Goal: Task Accomplishment & Management: Manage account settings

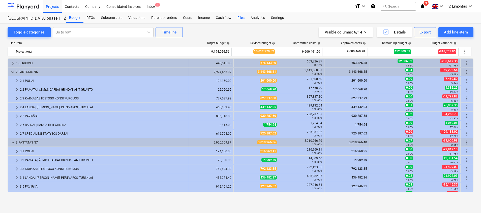
click at [236, 17] on div "Files" at bounding box center [241, 18] width 13 height 10
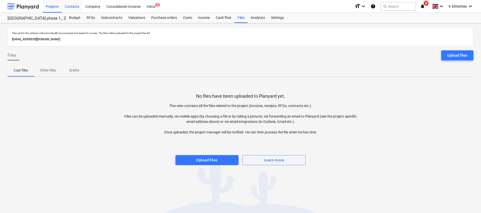
click at [62, 4] on div "Contacts" at bounding box center [72, 6] width 20 height 13
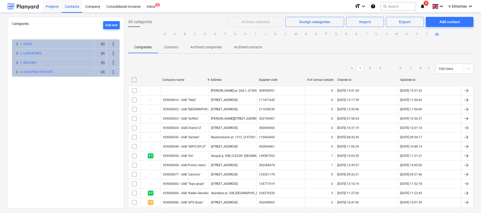
click at [57, 6] on div "Projects" at bounding box center [52, 6] width 19 height 13
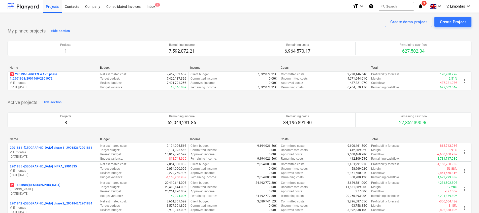
click at [46, 70] on div "Name Budget Income Costs Total" at bounding box center [240, 69] width 464 height 6
click at [47, 72] on p "3 2901968 - GREEN WAVE phase 1_2901968/2901969/2901972" at bounding box center [53, 76] width 86 height 9
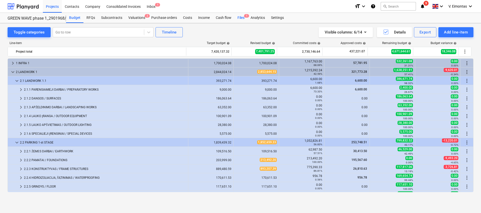
click at [236, 13] on div "Files 1" at bounding box center [241, 18] width 13 height 10
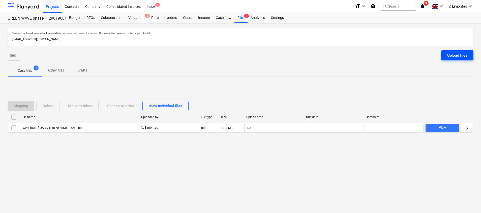
click at [450, 60] on button "Upload files" at bounding box center [457, 55] width 32 height 10
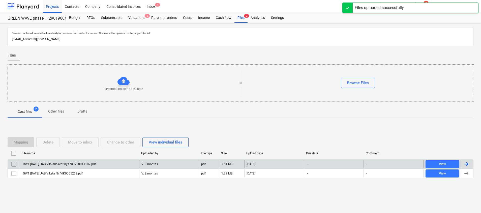
click at [61, 160] on div "GW1 2025-08-25 UAB Vilniaus rentinys Nr. VR0011107.pdf V. Eimontas pdf 1.51 MB …" at bounding box center [241, 164] width 466 height 9
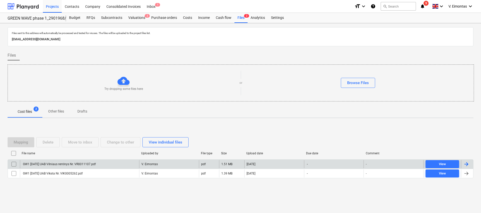
click at [123, 164] on div "GW1 2025-08-25 UAB Vilniaus rentinys Nr. VR0011107.pdf" at bounding box center [79, 164] width 119 height 8
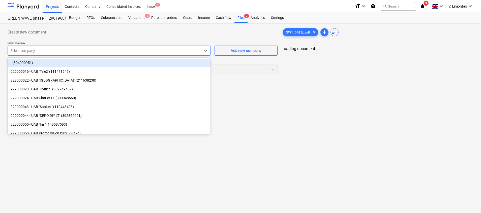
click at [153, 54] on div "Select company" at bounding box center [104, 50] width 193 height 7
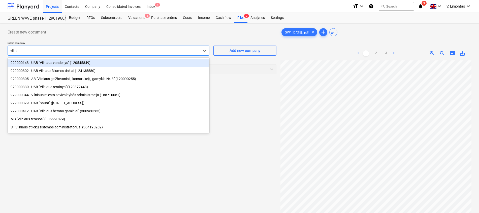
type input "vilniaus"
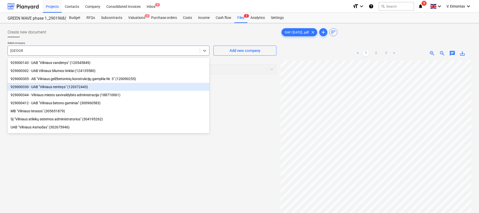
click at [87, 89] on div "929000330 - UAB "Vilniaus rentinys" (120372443)" at bounding box center [109, 87] width 202 height 8
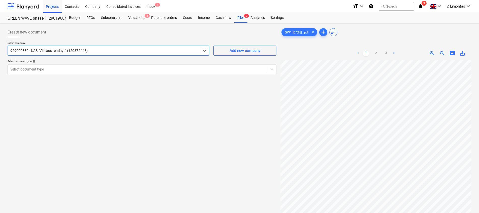
click at [92, 72] on div "Select document type" at bounding box center [137, 69] width 259 height 7
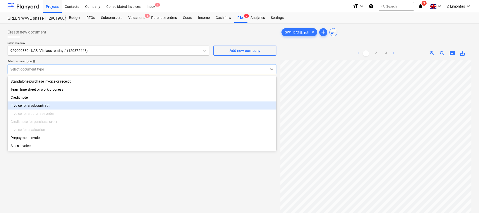
click at [65, 105] on div "Invoice for a subcontract" at bounding box center [142, 106] width 269 height 8
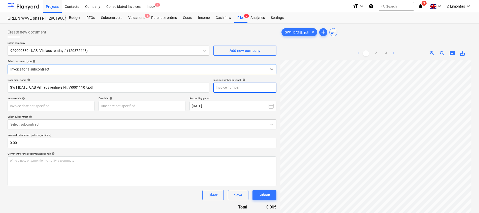
click at [253, 87] on input "text" at bounding box center [245, 88] width 63 height 10
type input "001107"
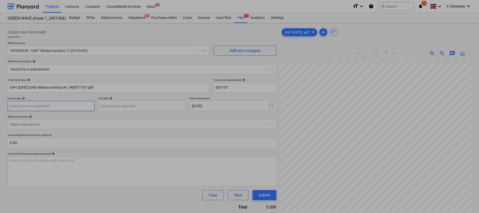
click at [80, 106] on body "Projects Contacts Company Consolidated Invoices Inbox 1 format_size keyboard_ar…" at bounding box center [239, 106] width 479 height 213
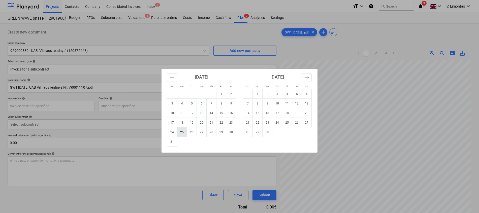
click at [181, 133] on td "25" at bounding box center [182, 133] width 10 height 10
type input "[DATE]"
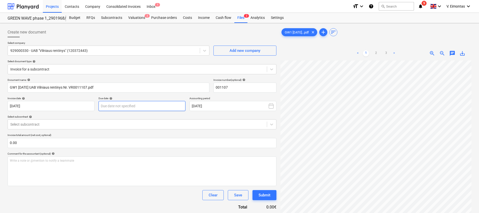
click at [147, 106] on body "Projects Contacts Company Consolidated Invoices Inbox 1 format_size keyboard_ar…" at bounding box center [239, 106] width 479 height 213
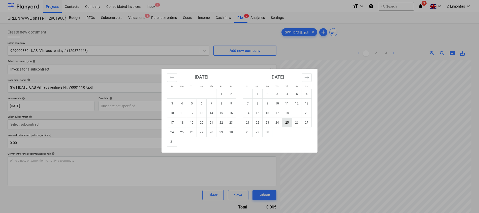
click at [287, 122] on td "25" at bounding box center [287, 123] width 10 height 10
type input "25 Sep 2025"
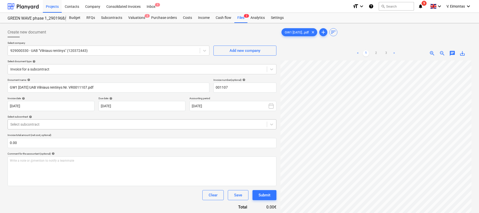
click at [116, 125] on div at bounding box center [137, 124] width 254 height 5
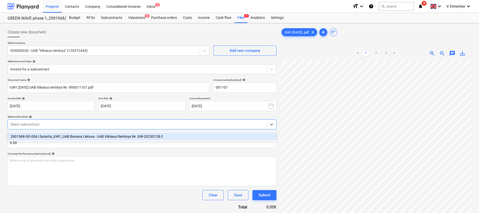
click at [60, 139] on div "2901968-SO-004 | Sutartis_GW1_UAB Bonava Lietuva - UAB Vilniaus Rentinys Nr. GW…" at bounding box center [142, 137] width 269 height 8
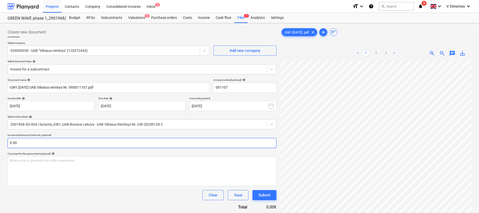
scroll to position [93, 37]
click at [133, 146] on input "text" at bounding box center [142, 143] width 269 height 10
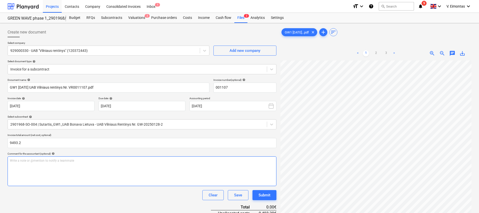
type input "9,493.20"
click at [137, 172] on div "Write a note or @mention to notify a teammate ﻿" at bounding box center [142, 172] width 269 height 30
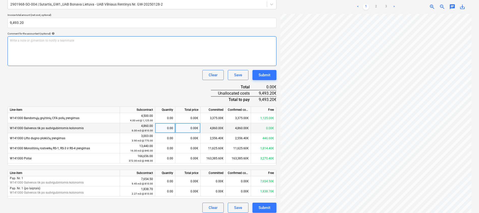
scroll to position [124, 0]
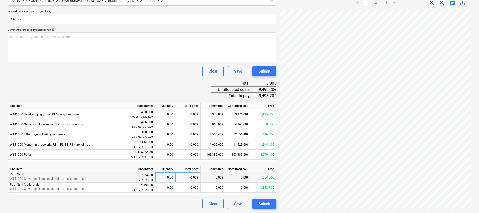
click at [168, 176] on div "0.00" at bounding box center [165, 178] width 16 height 10
type input "9.45"
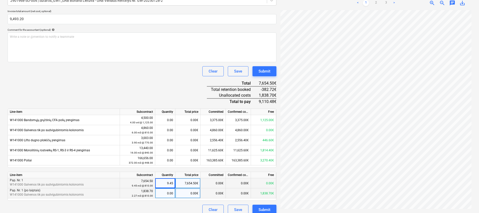
click at [170, 193] on div "0.00" at bounding box center [165, 194] width 16 height 10
type input "2.27"
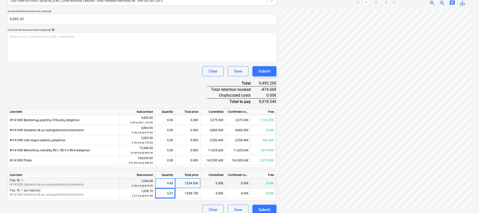
click at [179, 81] on div "Document name help GW1 2025-08-25 UAB Vilniaus rentinys Nr. VR0011107.pdf Invoi…" at bounding box center [142, 84] width 269 height 261
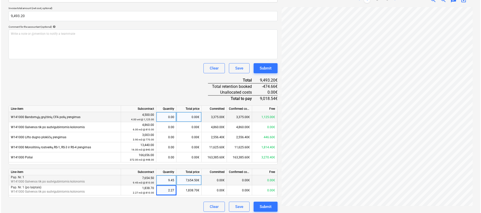
scroll to position [130, 0]
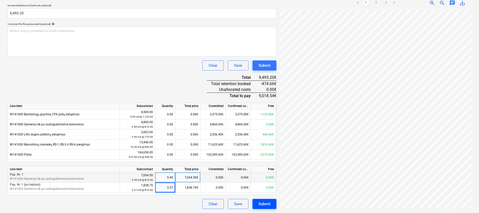
click at [264, 201] on div "Submit" at bounding box center [265, 204] width 12 height 7
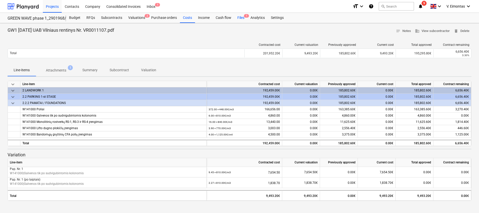
click at [241, 18] on div "Files 1" at bounding box center [241, 18] width 13 height 10
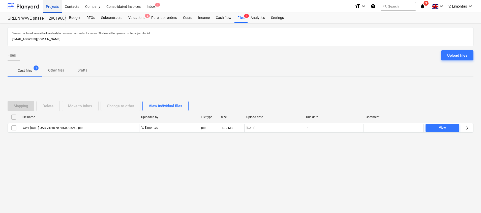
click at [50, 6] on div "Projects" at bounding box center [52, 6] width 19 height 13
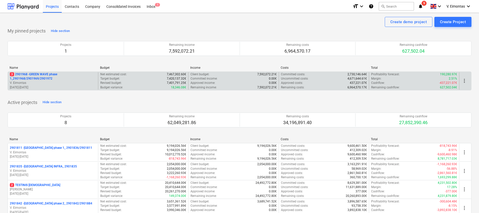
click at [39, 72] on div "3 2901968 - GREEN WAVE phase 1_2901968/2901969/2901972 V. Eimontas 09.06.2025 -…" at bounding box center [240, 81] width 464 height 19
click at [44, 76] on p "3 2901968 - GREEN WAVE phase 1_2901968/2901969/2901972" at bounding box center [53, 76] width 86 height 9
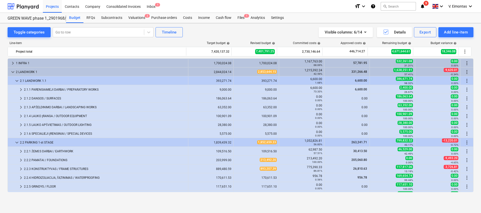
click at [230, 32] on div "Toggle categories Go to row Timeline Visible columns : 6/14 Details Export Add …" at bounding box center [241, 32] width 466 height 10
click at [71, 86] on div "2.1.1 PARENGIAMIEJI DARBAI / PREPARATORY WORKS" at bounding box center [105, 90] width 162 height 8
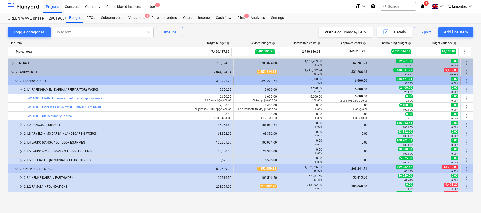
click at [37, 85] on div "2.1 LANDWORK 1.1" at bounding box center [103, 81] width 166 height 8
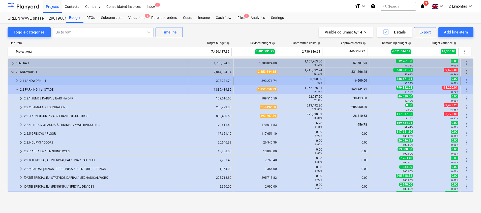
click at [40, 80] on div "2.1 LANDWORK 1.1" at bounding box center [103, 81] width 166 height 8
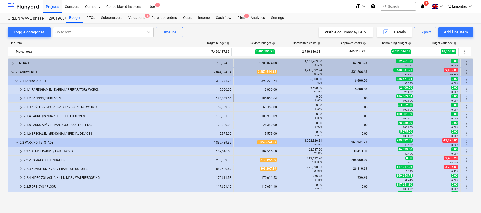
click at [40, 99] on div "2.1.2 DANGOS / SURFACES" at bounding box center [105, 99] width 162 height 8
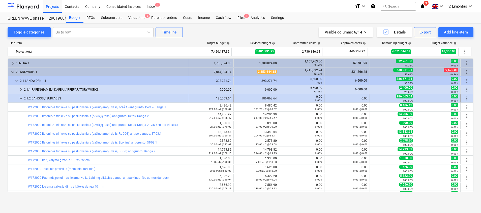
click at [42, 97] on div "2.1.2 DANGOS / SURFACES" at bounding box center [105, 99] width 162 height 8
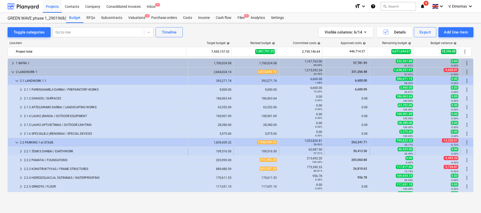
click at [45, 152] on div "2.2.1 ŽEMĖS DARBAI / EARTHWORK" at bounding box center [105, 152] width 162 height 8
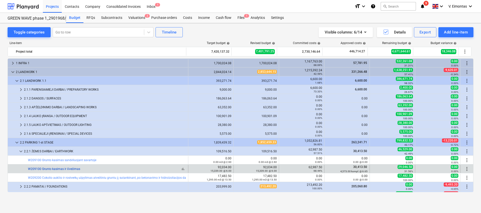
click at [72, 169] on link "W209100 Grunto kasimas ir išvežimas" at bounding box center [54, 169] width 52 height 4
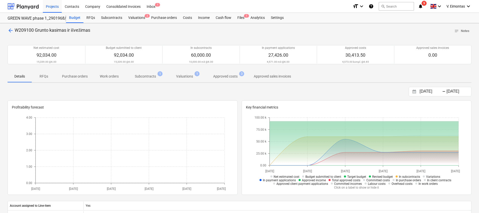
click at [174, 71] on button "Valuations 1" at bounding box center [184, 76] width 37 height 12
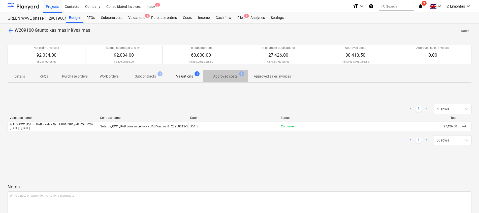
click at [229, 75] on p "Approved costs" at bounding box center [225, 76] width 24 height 5
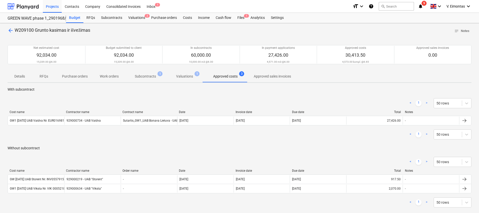
click at [148, 74] on p "Subcontracts" at bounding box center [145, 76] width 21 height 5
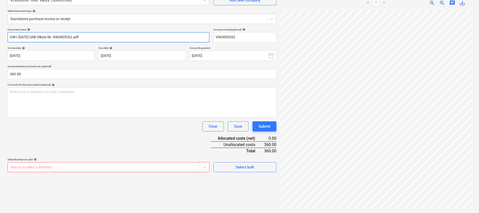
scroll to position [23, 37]
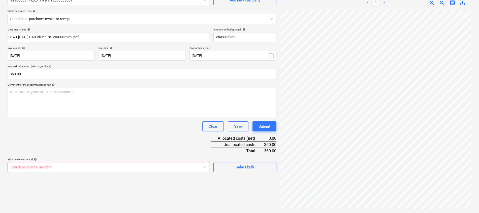
click at [137, 140] on div "Document name help GW1 [DATE] UAB Viksta Nr. VIK0005262.pdf Invoice number (opt…" at bounding box center [142, 100] width 269 height 144
click at [123, 163] on body "Projects Contacts Company Consolidated Invoices Inbox 1 format_size keyboard_ar…" at bounding box center [239, 56] width 479 height 213
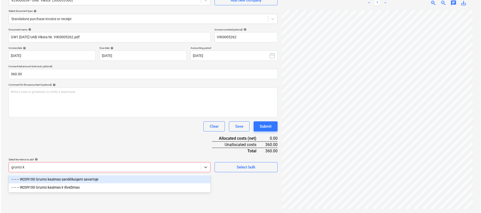
scroll to position [50, 0]
type input "grunto kasi"
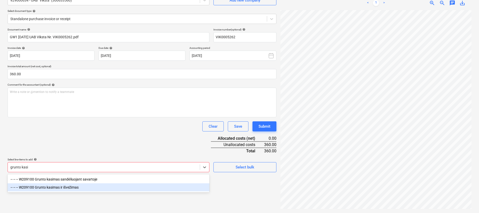
click at [66, 188] on div "-- -- -- W209100 Grunto kasimas ir išvežimas" at bounding box center [109, 188] width 202 height 8
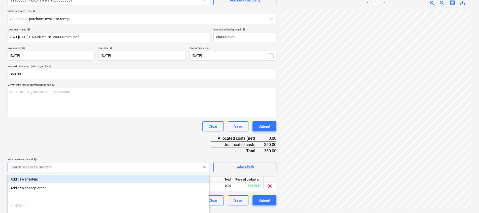
click at [147, 140] on div "Document name help GW1 [DATE] UAB Viksta Nr. VIK0005262.pdf Invoice number (opt…" at bounding box center [142, 117] width 269 height 178
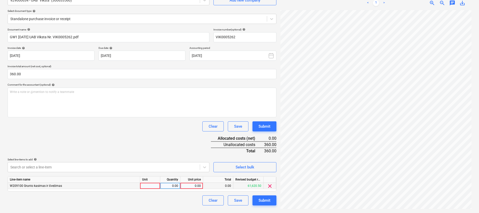
click at [147, 187] on div at bounding box center [150, 186] width 20 height 6
type input "kompl."
type input "360"
click at [160, 147] on div "Document name help GW1 [DATE] UAB Viksta Nr. VIK0005262.pdf Invoice number (opt…" at bounding box center [142, 117] width 269 height 178
click at [272, 199] on button "Submit" at bounding box center [265, 201] width 24 height 10
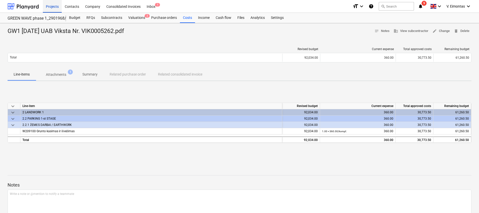
click at [53, 5] on div "Projects" at bounding box center [52, 6] width 19 height 13
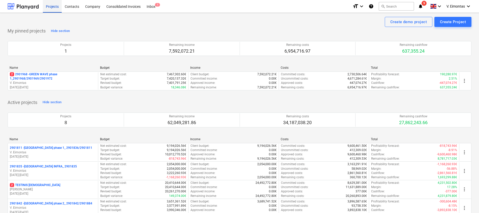
click at [57, 3] on div "Projects" at bounding box center [52, 6] width 19 height 13
click at [312, 26] on div "Create demo project Create Project" at bounding box center [240, 22] width 464 height 10
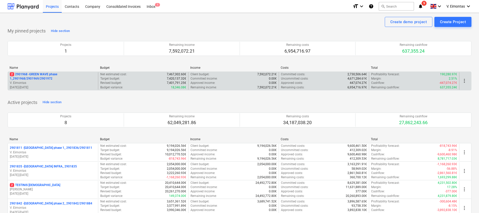
click at [46, 77] on p "2 2901968 - GREEN WAVE phase 1_2901968/2901969/2901972" at bounding box center [53, 76] width 86 height 9
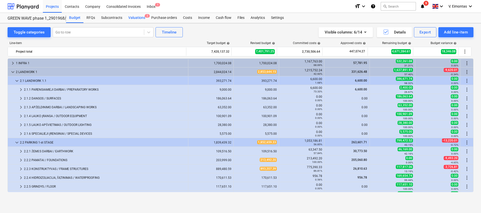
click at [137, 21] on div "Valuations 2" at bounding box center [136, 18] width 23 height 10
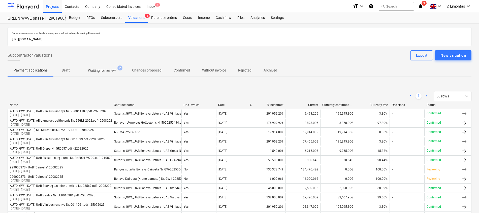
click at [109, 69] on p "Waiting for review" at bounding box center [102, 70] width 28 height 5
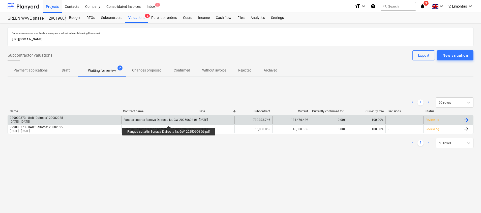
click at [169, 122] on div "Rangos sutartis Bonava-Dairosta Nr. GW-20250604-06.pdf" at bounding box center [163, 120] width 79 height 4
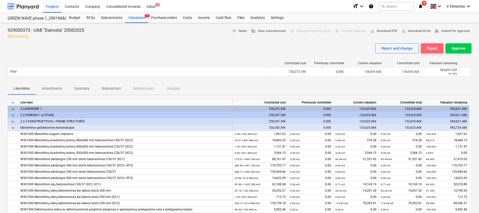
click at [429, 47] on div "Reject" at bounding box center [432, 48] width 11 height 7
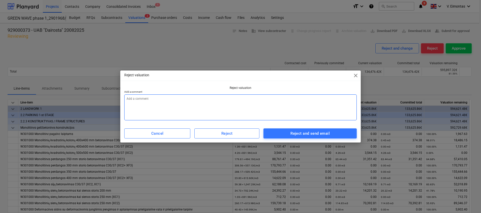
click at [230, 99] on textarea at bounding box center [240, 108] width 232 height 26
type textarea "x"
type textarea "Ne"
type textarea "x"
type textarea "Nes"
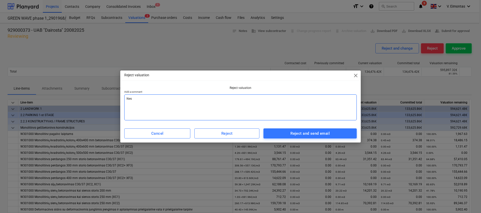
type textarea "x"
type textarea "Nesu"
type textarea "x"
type textarea "Nesut"
type textarea "x"
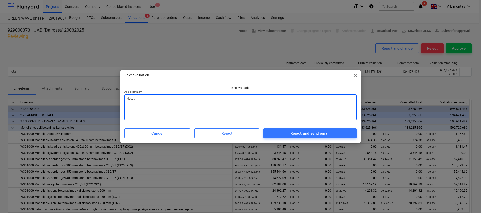
type textarea "Nesutv"
type textarea "x"
type textarea "Nesutva"
type textarea "x"
type textarea "Nesutvark"
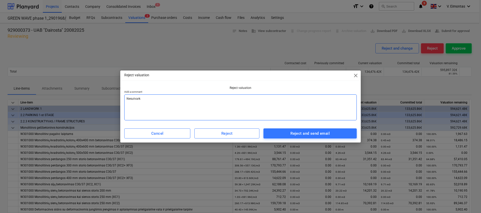
type textarea "x"
type textarea "Nesutvarky"
type textarea "x"
type textarea "Nesutvarkyt"
type textarea "x"
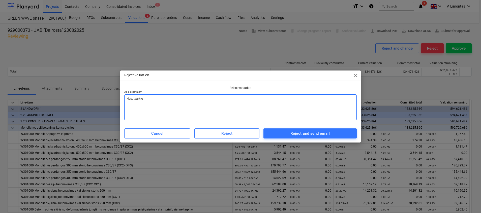
type textarea "Nesutvarkyti"
type textarea "x"
type textarea "Nesutvarkyti"
type textarea "x"
type textarea "Nesutvarkyti do"
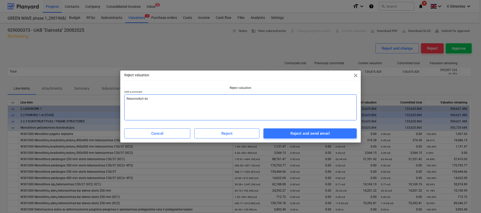
type textarea "x"
type textarea "Nesutvarkyti dok"
type textarea "x"
type textarea "Nesutvarkyti doku"
type textarea "x"
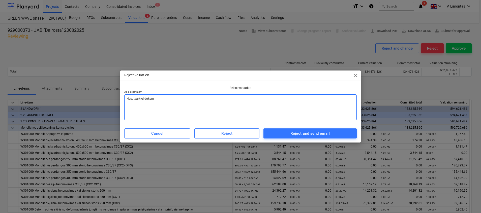
type textarea "Nesutvarkyti dokume"
type textarea "x"
type textarea "Nesutvarkyti dokumen"
type textarea "x"
type textarea "Nesutvarkyti dokument"
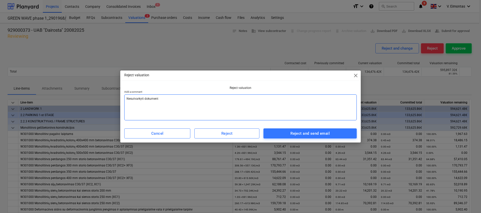
type textarea "x"
type textarea "Nesutvarkyti dokumenta"
type textarea "x"
type textarea "Nesutvarkyti dokumentai"
type textarea "x"
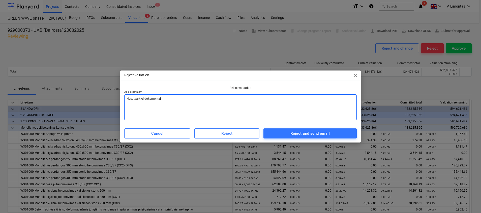
type textarea "Nesutvarkyti dokumentai."
drag, startPoint x: 169, startPoint y: 99, endPoint x: 162, endPoint y: 99, distance: 6.3
click at [162, 99] on textarea "Nesutvarkyti dokumentai." at bounding box center [240, 108] width 232 height 26
type textarea "x"
type textarea "Nesutvarkyti dokumentai"
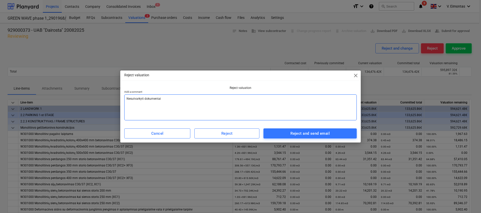
type textarea "x"
type textarea "Nesutvarkyti dokumenta"
type textarea "x"
type textarea "Nesutvarkyti dokument"
type textarea "x"
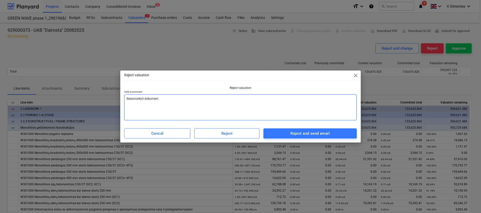
type textarea "Nesutvarkyti dokumen"
type textarea "x"
type textarea "Nesutvarkyti dokument"
type textarea "x"
type textarea "Nesutvarkyti dokumenta"
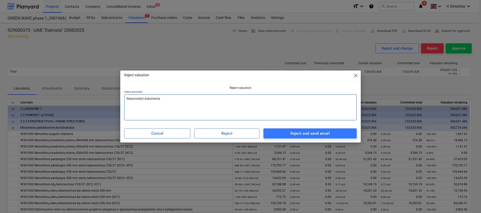
type textarea "x"
type textarea "Nesutvarkyti dokumentac"
type textarea "x"
type textarea "Nesutvarkyti dokumentaci"
type textarea "x"
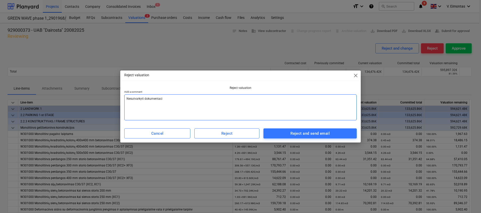
type textarea "Nesutvarkyti dokumentacij"
type textarea "x"
type textarea "Nesutvarkyti dokumentacija"
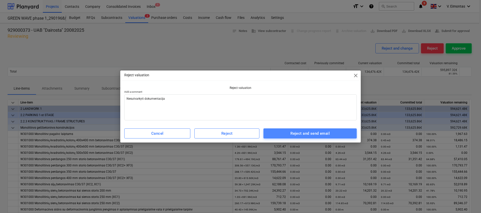
click at [329, 131] on div "Reject and send email" at bounding box center [309, 133] width 39 height 7
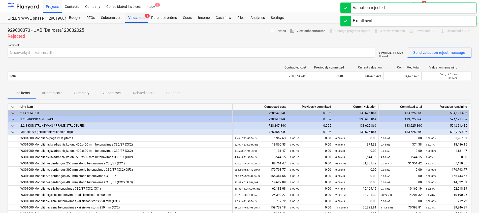
click at [137, 20] on div "Valuations 2" at bounding box center [136, 18] width 23 height 10
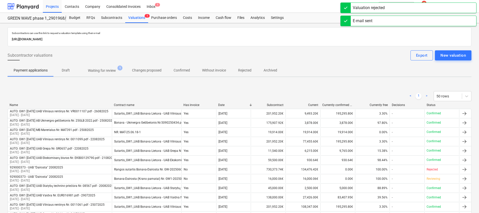
click at [108, 74] on span "Waiting for review 1" at bounding box center [102, 70] width 48 height 9
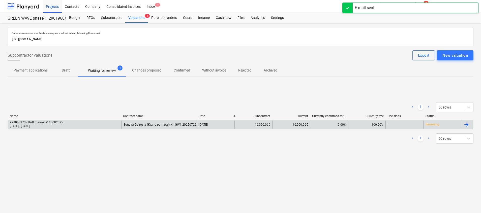
click at [207, 128] on div "[DATE]" at bounding box center [216, 125] width 38 height 8
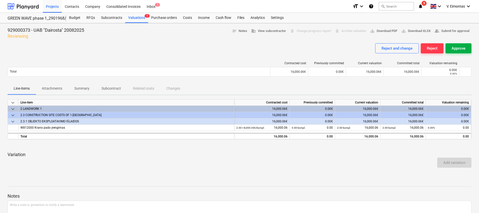
click at [464, 45] on div "Approve" at bounding box center [459, 48] width 14 height 7
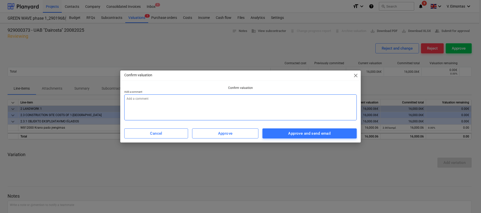
click at [228, 104] on textarea at bounding box center [240, 108] width 232 height 26
type textarea "x"
type textarea "R"
type textarea "x"
type textarea "Rei"
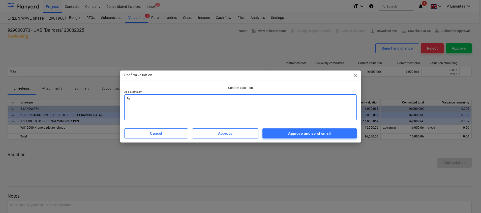
type textarea "x"
type textarea "Reika"
type textarea "x"
type textarea "Reikal"
type textarea "x"
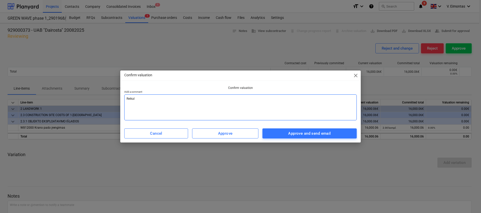
type textarea "Reikali"
type textarea "x"
type textarea "Reikalin"
type textarea "x"
type textarea "Reikaling"
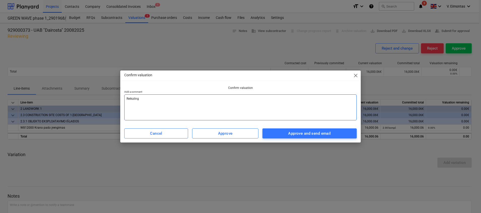
type textarea "x"
type textarea "Reikalinga"
type textarea "x"
type textarea "Reikalinga"
type textarea "x"
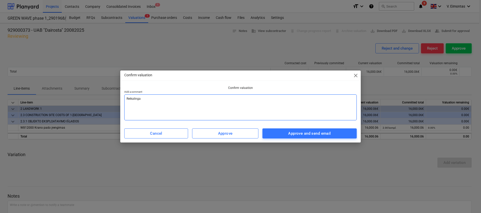
type textarea "Reikalinga S"
type textarea "x"
type textarea "Reikalinga SF"
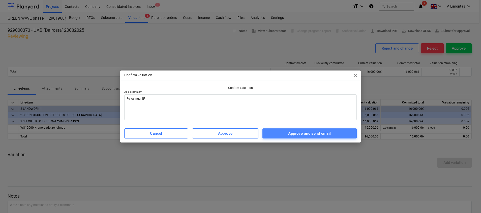
click at [321, 134] on div "Approve and send email" at bounding box center [309, 133] width 43 height 7
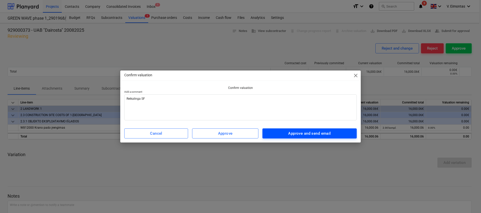
type textarea "x"
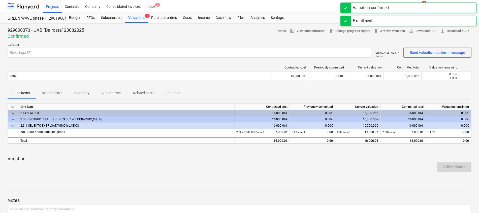
click at [182, 30] on div "929000373 - UAB "Dairosta" 20082025 Confirmed notes Notes business View subcont…" at bounding box center [240, 33] width 464 height 12
click at [53, 2] on div "Projects" at bounding box center [52, 6] width 19 height 13
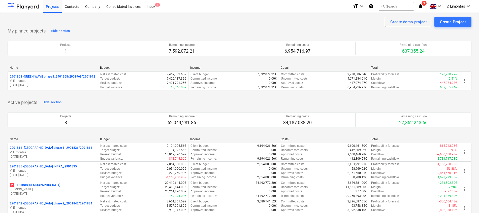
click at [134, 100] on div "Active projects Hide section Projects 8 Remaining income 62,049,281.86 Remainin…" at bounding box center [240, 198] width 464 height 199
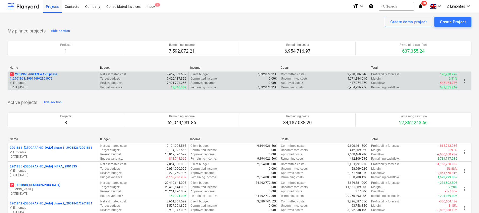
click at [40, 72] on div "1 2901968 - GREEN WAVE phase 1_2901968/2901969/2901972 V. Eimontas [DATE] - [DA…" at bounding box center [240, 81] width 464 height 19
click at [35, 76] on p "1 2901968 - GREEN WAVE phase 1_2901968/2901969/2901972" at bounding box center [53, 76] width 86 height 9
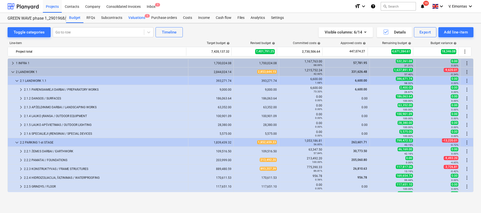
click at [134, 17] on div "Valuations 1" at bounding box center [136, 18] width 23 height 10
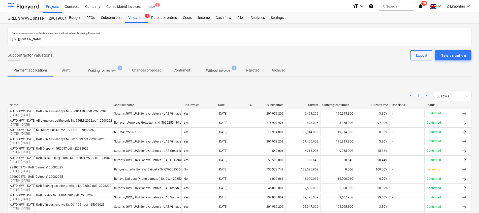
click at [101, 68] on p "Waiting for review" at bounding box center [102, 70] width 28 height 5
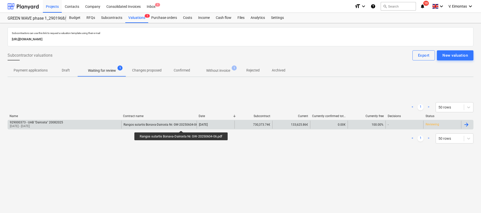
click at [182, 126] on div "Rangos sutartis Bonava-Dairosta Nr. GW-20250604-06.pdf" at bounding box center [163, 125] width 79 height 4
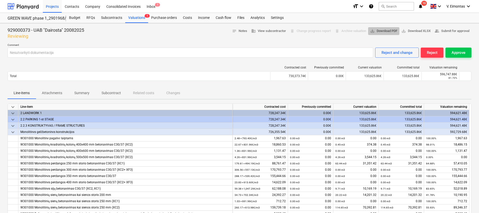
click at [388, 32] on span "save_alt Download PDF" at bounding box center [383, 31] width 27 height 6
click at [50, 4] on div "Projects" at bounding box center [52, 6] width 19 height 13
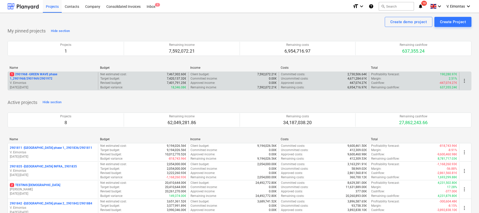
click at [40, 78] on p "1 2901968 - GREEN WAVE phase 1_2901968/2901969/2901972" at bounding box center [53, 76] width 86 height 9
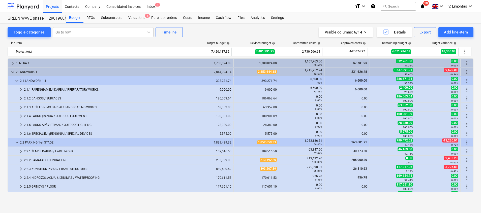
click at [205, 26] on div "Toggle categories Go to row Timeline Visible columns : 6/14 Details Export Add …" at bounding box center [240, 112] width 481 height 179
click at [57, 5] on div "Projects" at bounding box center [52, 6] width 19 height 13
